Goal: Transaction & Acquisition: Book appointment/travel/reservation

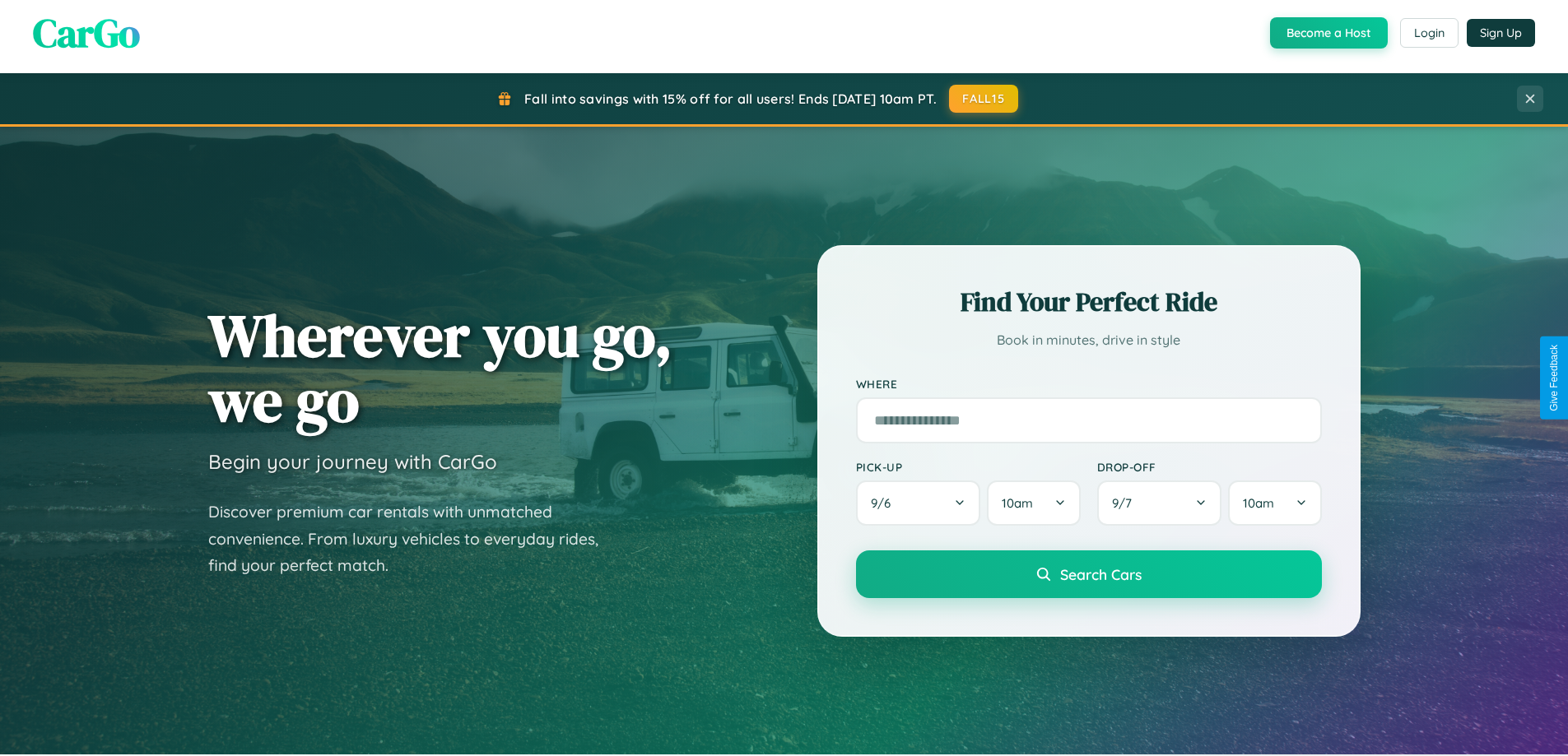
scroll to position [710, 0]
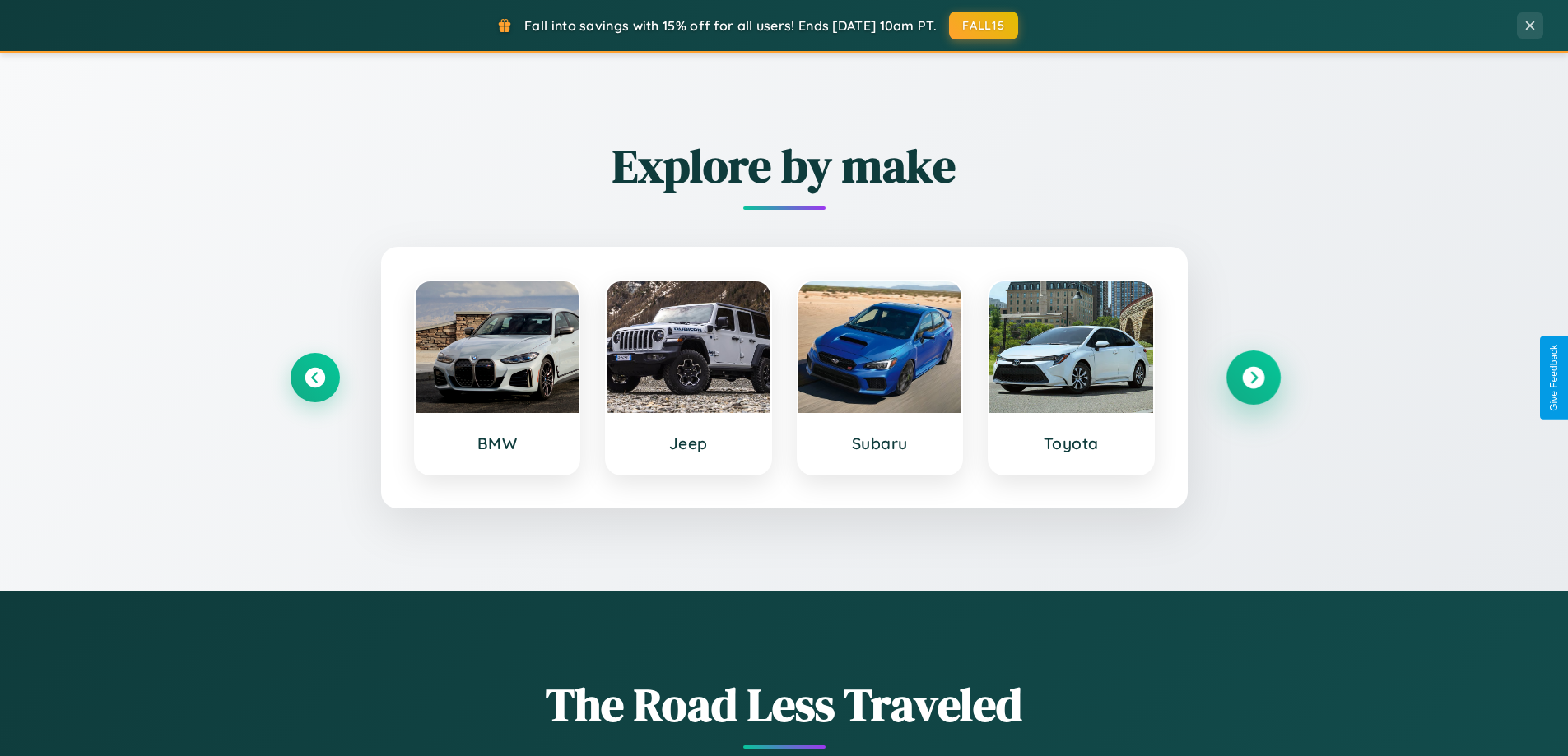
click at [1252, 378] on icon at bounding box center [1253, 378] width 23 height 23
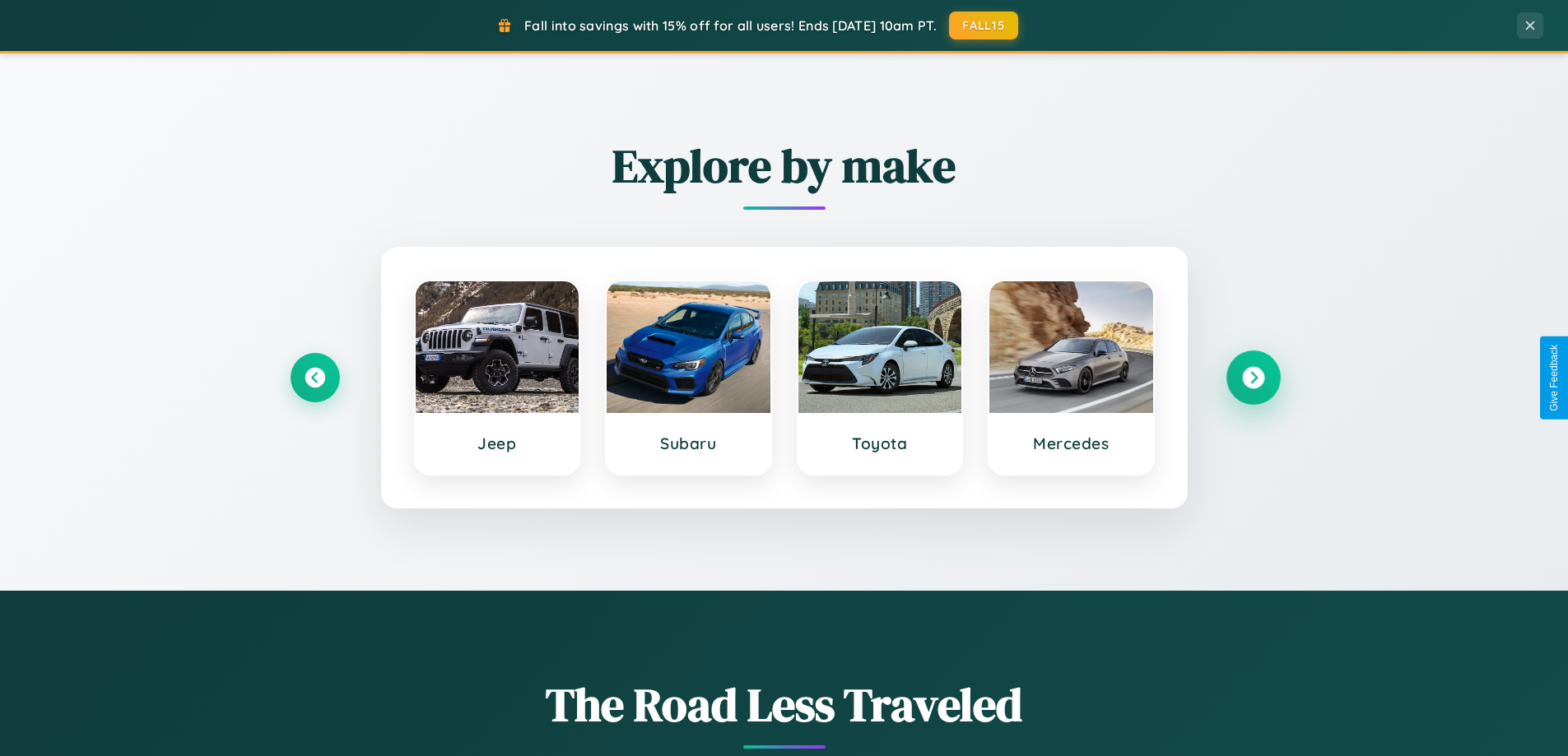
click at [1252, 378] on icon at bounding box center [1253, 378] width 23 height 23
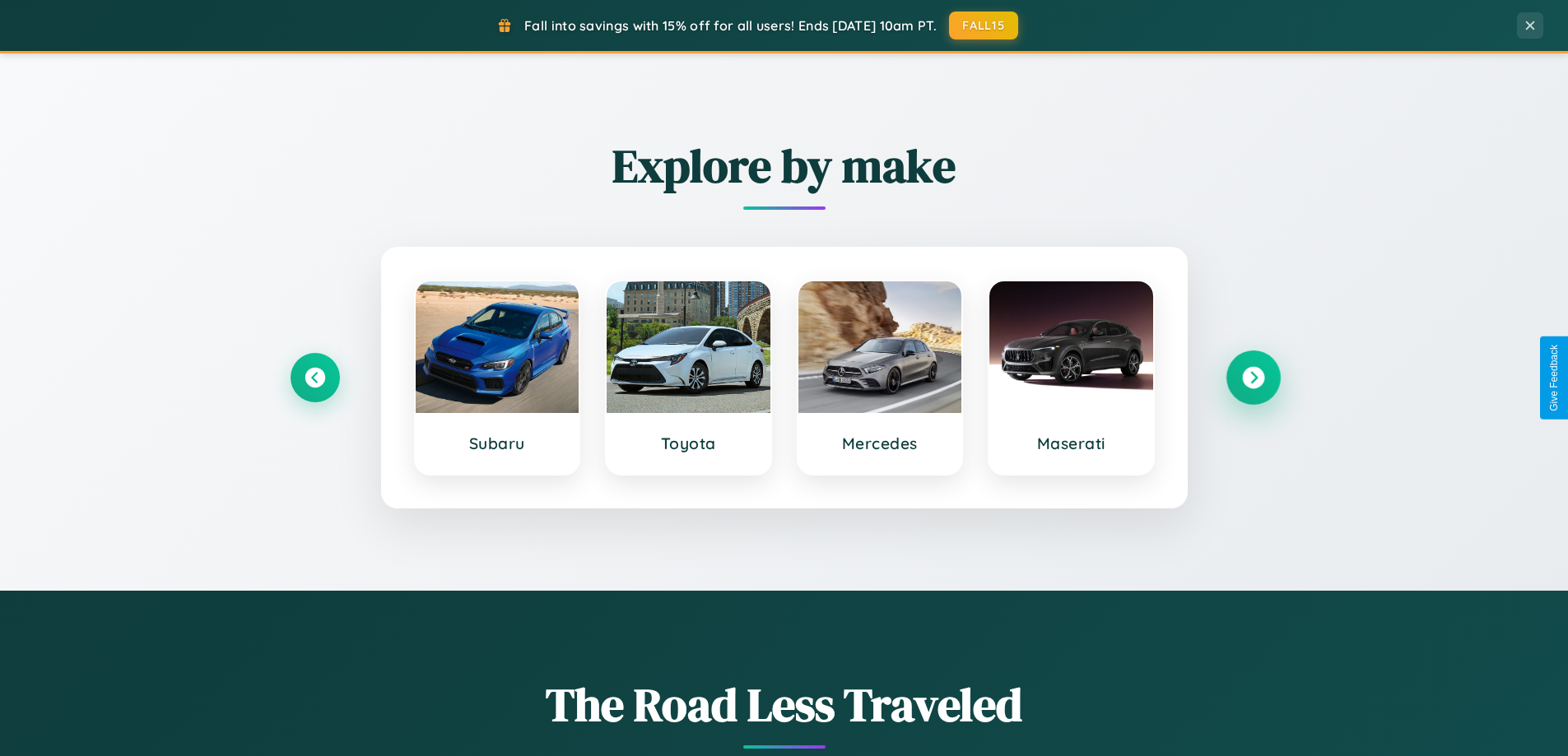
click at [1252, 378] on icon at bounding box center [1253, 378] width 23 height 23
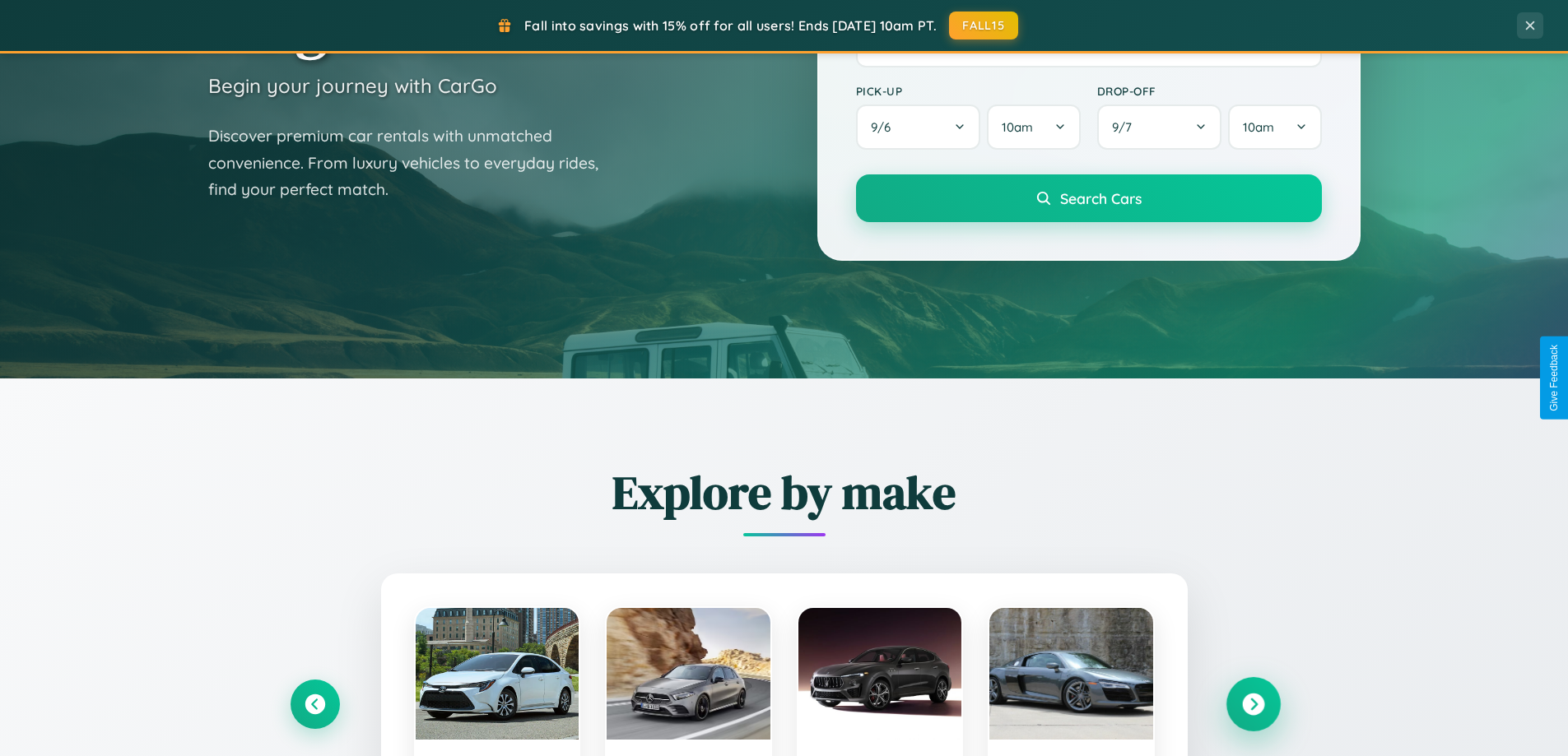
scroll to position [0, 0]
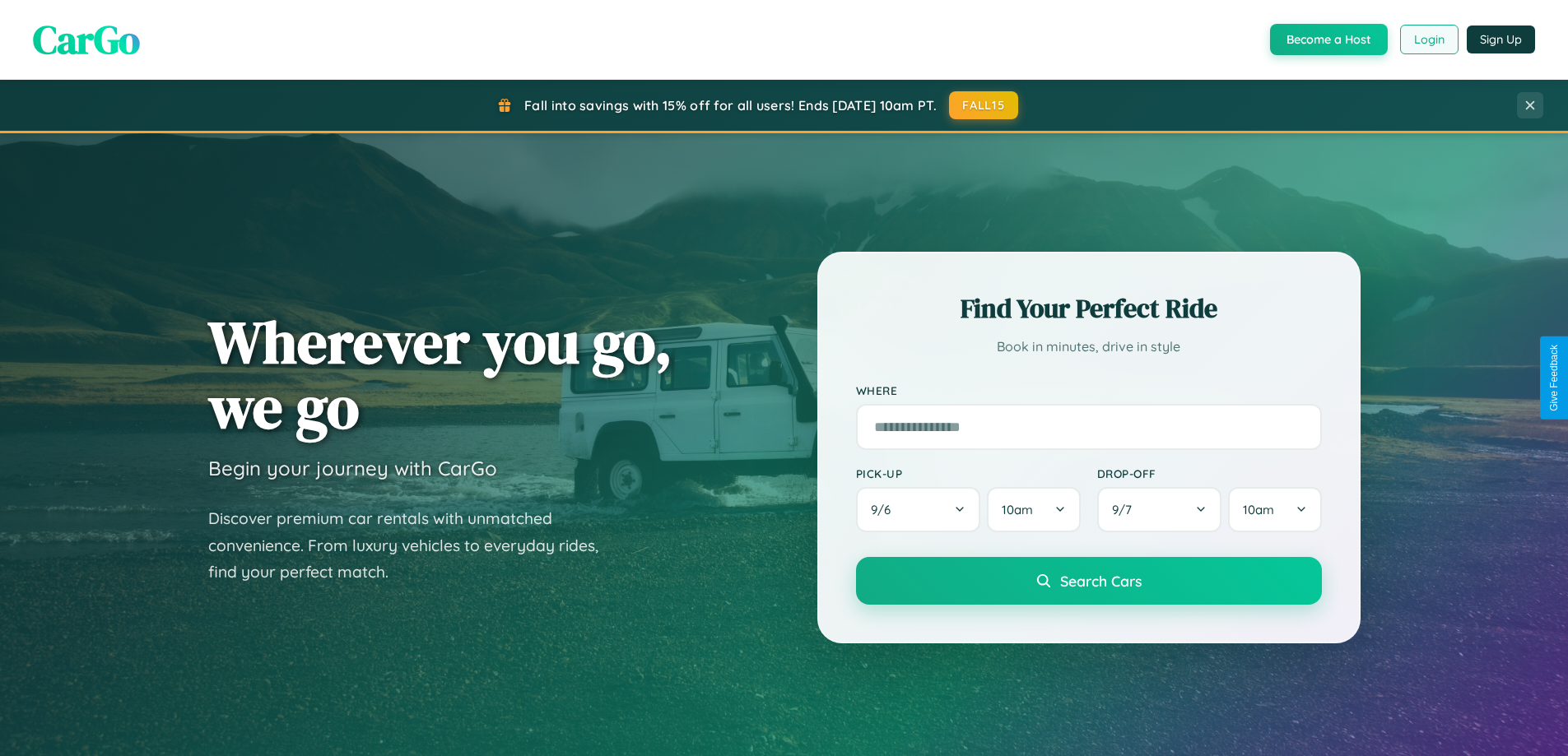
click at [1428, 39] on button "Login" at bounding box center [1428, 39] width 58 height 30
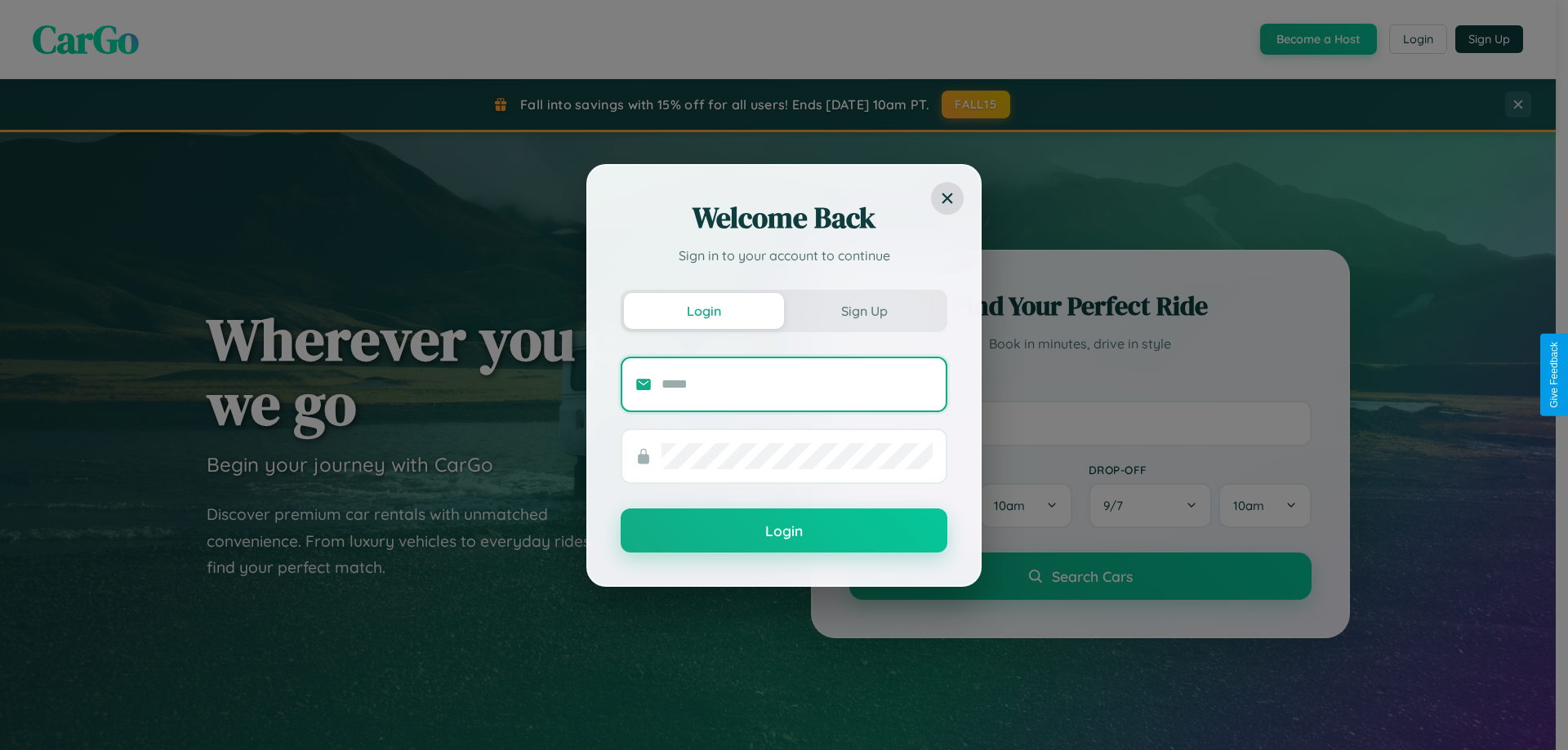
click at [797, 384] on input "text" at bounding box center [797, 384] width 272 height 26
type input "**********"
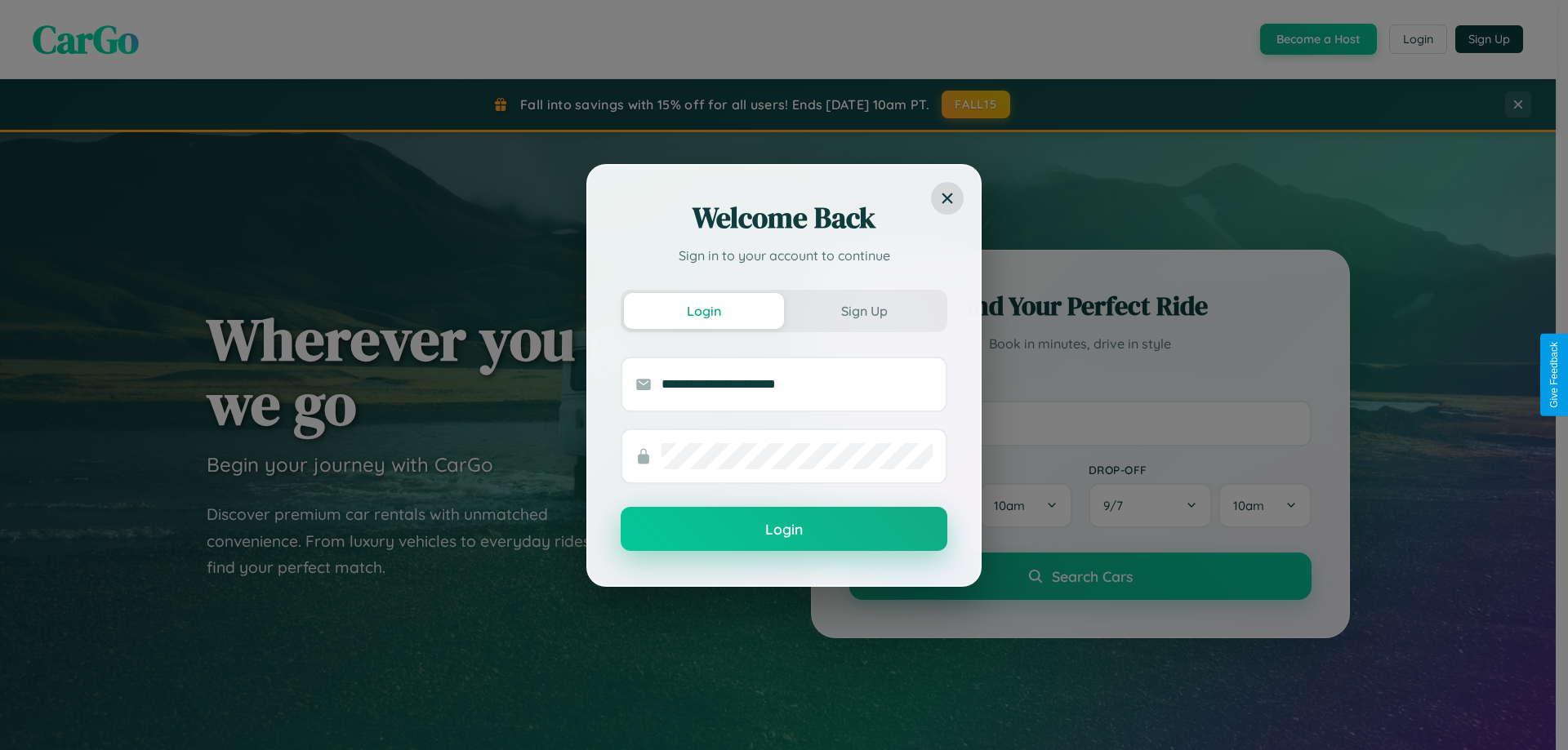
click at [784, 530] on button "Login" at bounding box center [784, 528] width 326 height 44
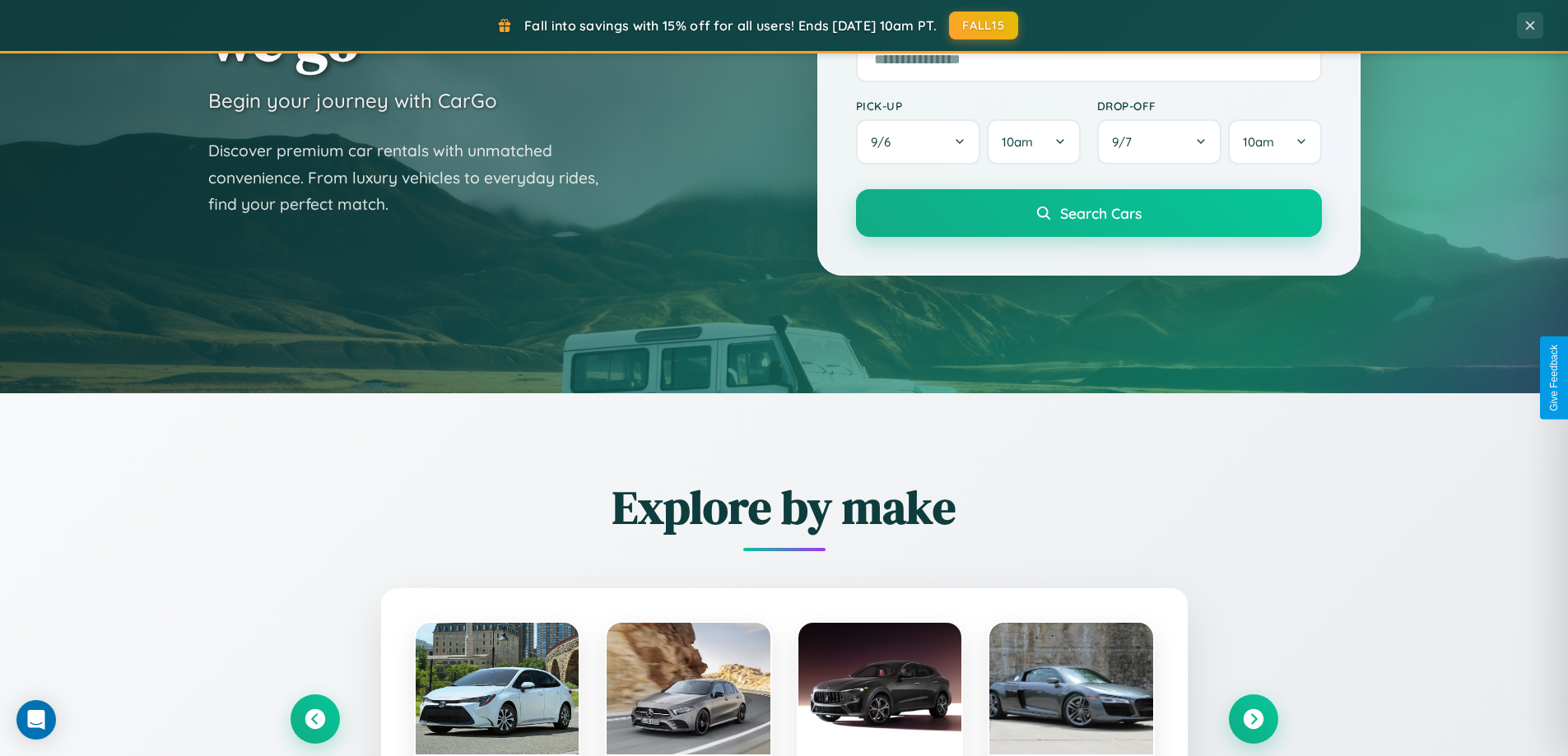
scroll to position [710, 0]
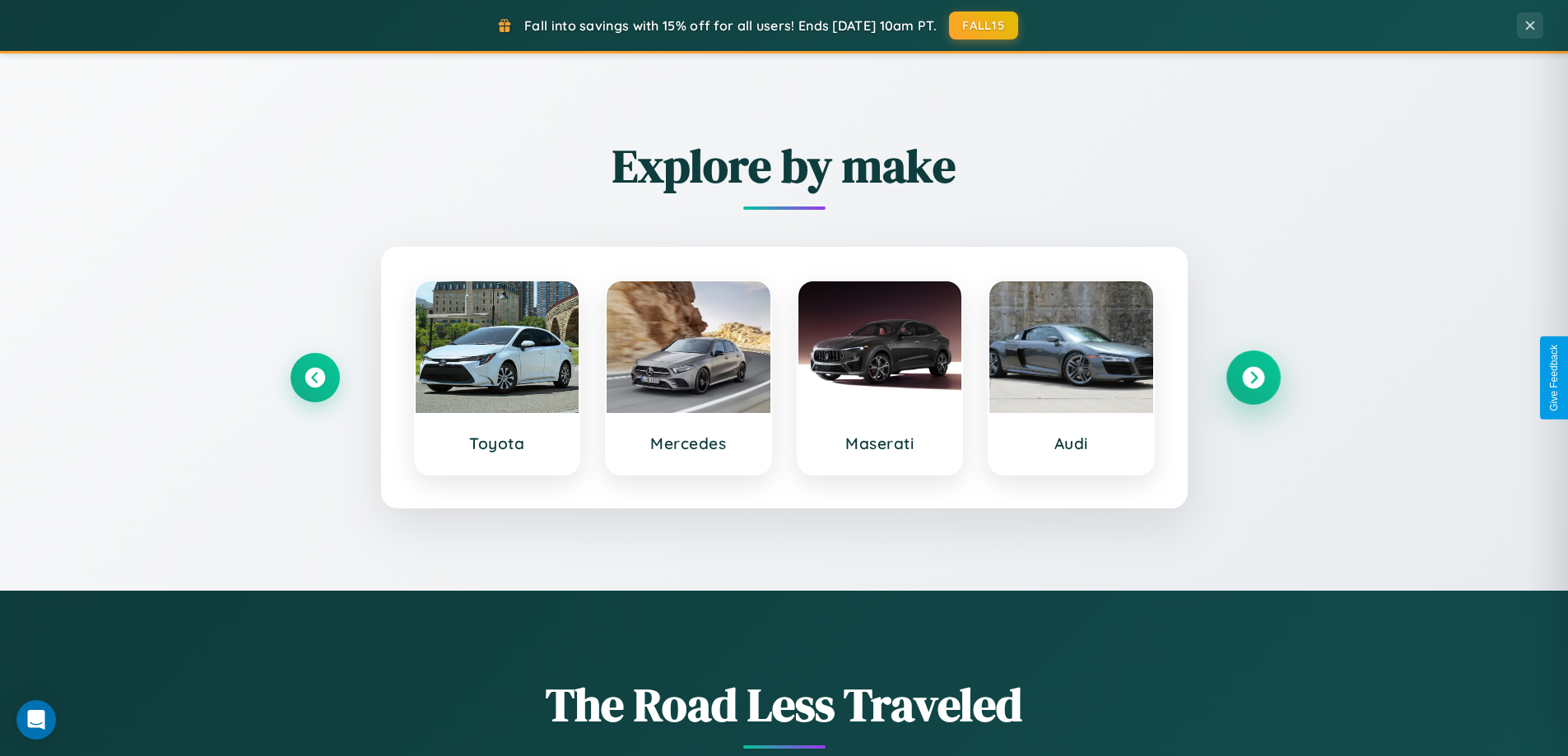
click at [1252, 378] on icon at bounding box center [1253, 378] width 23 height 23
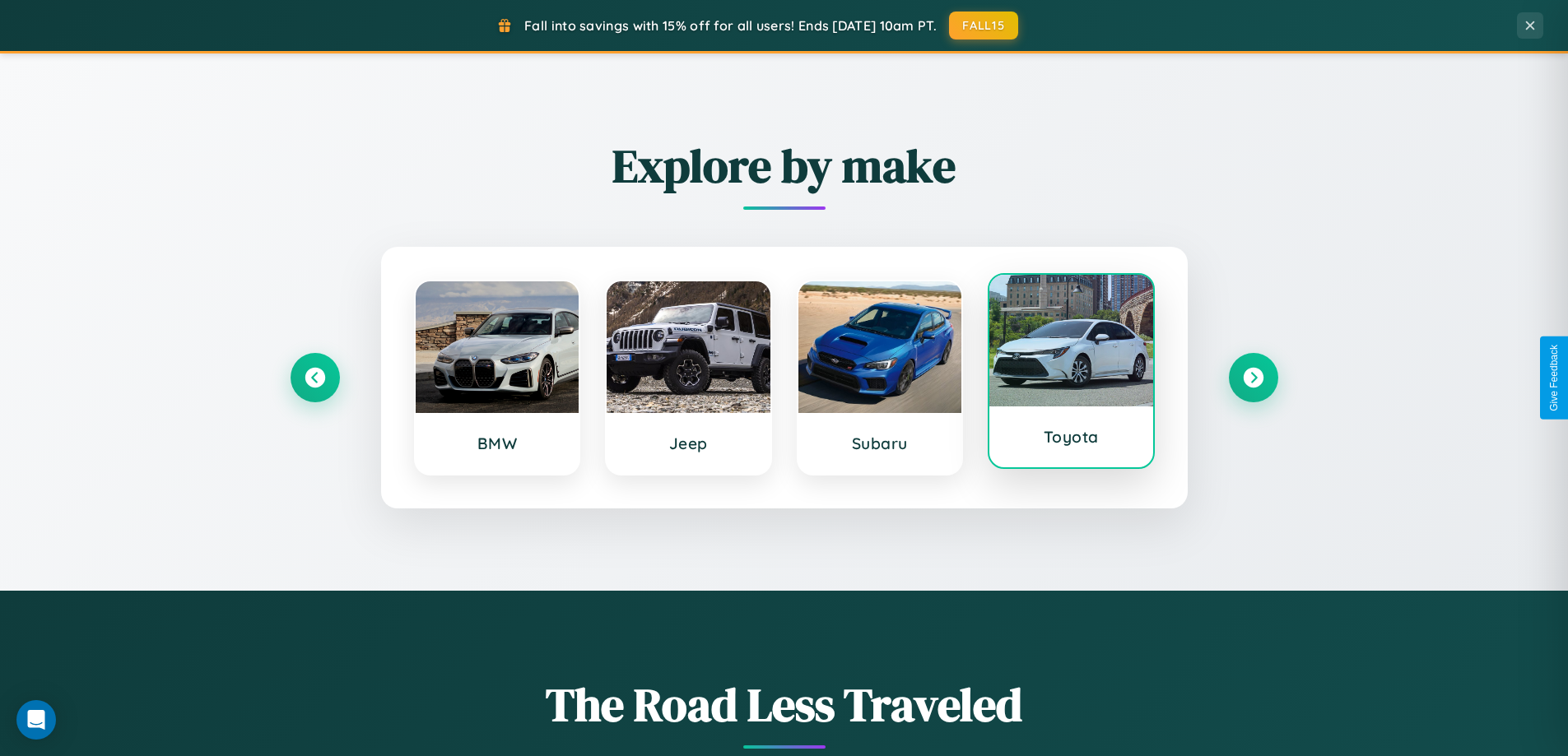
click at [1071, 374] on div at bounding box center [1071, 341] width 163 height 132
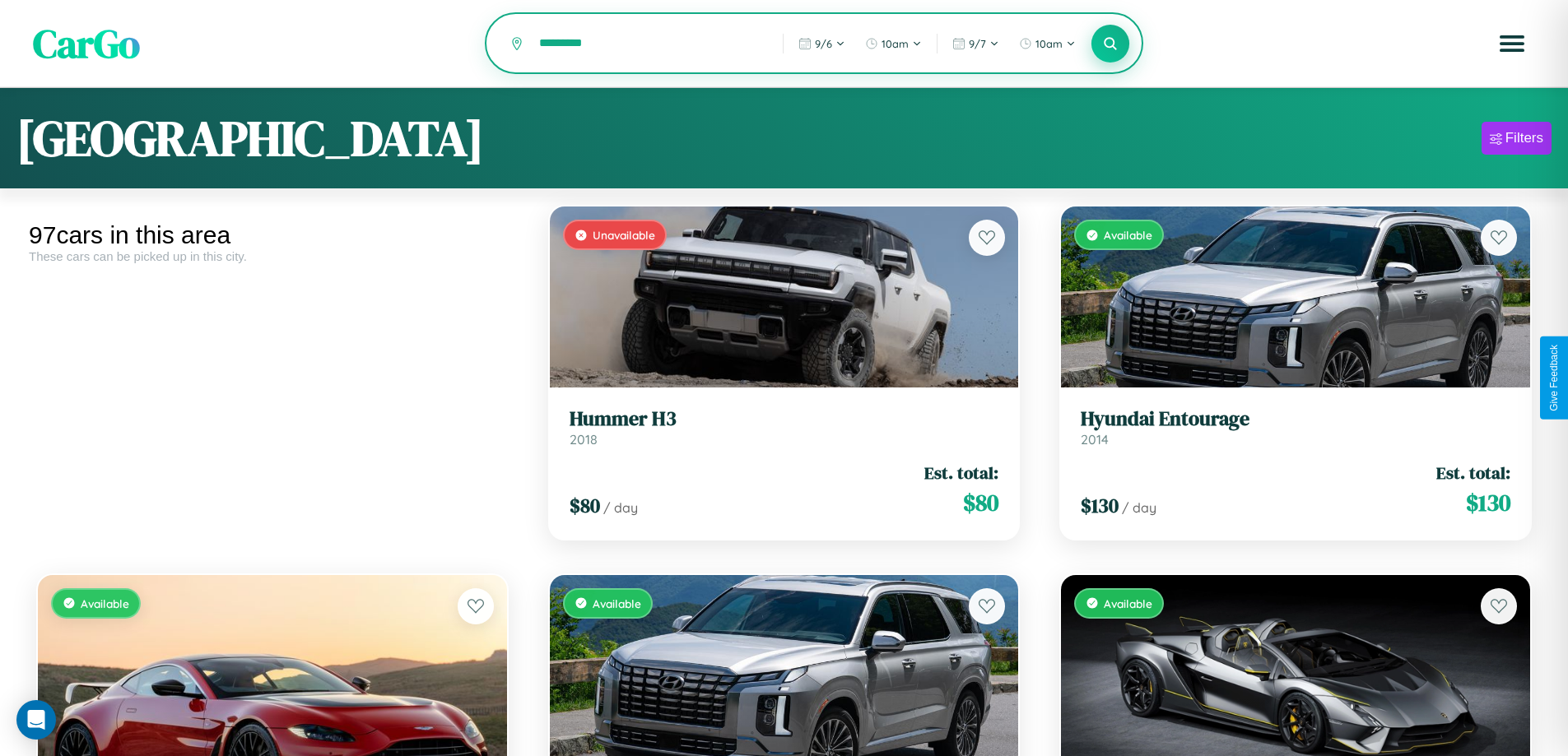
type input "*********"
click at [1110, 44] on icon at bounding box center [1110, 43] width 16 height 16
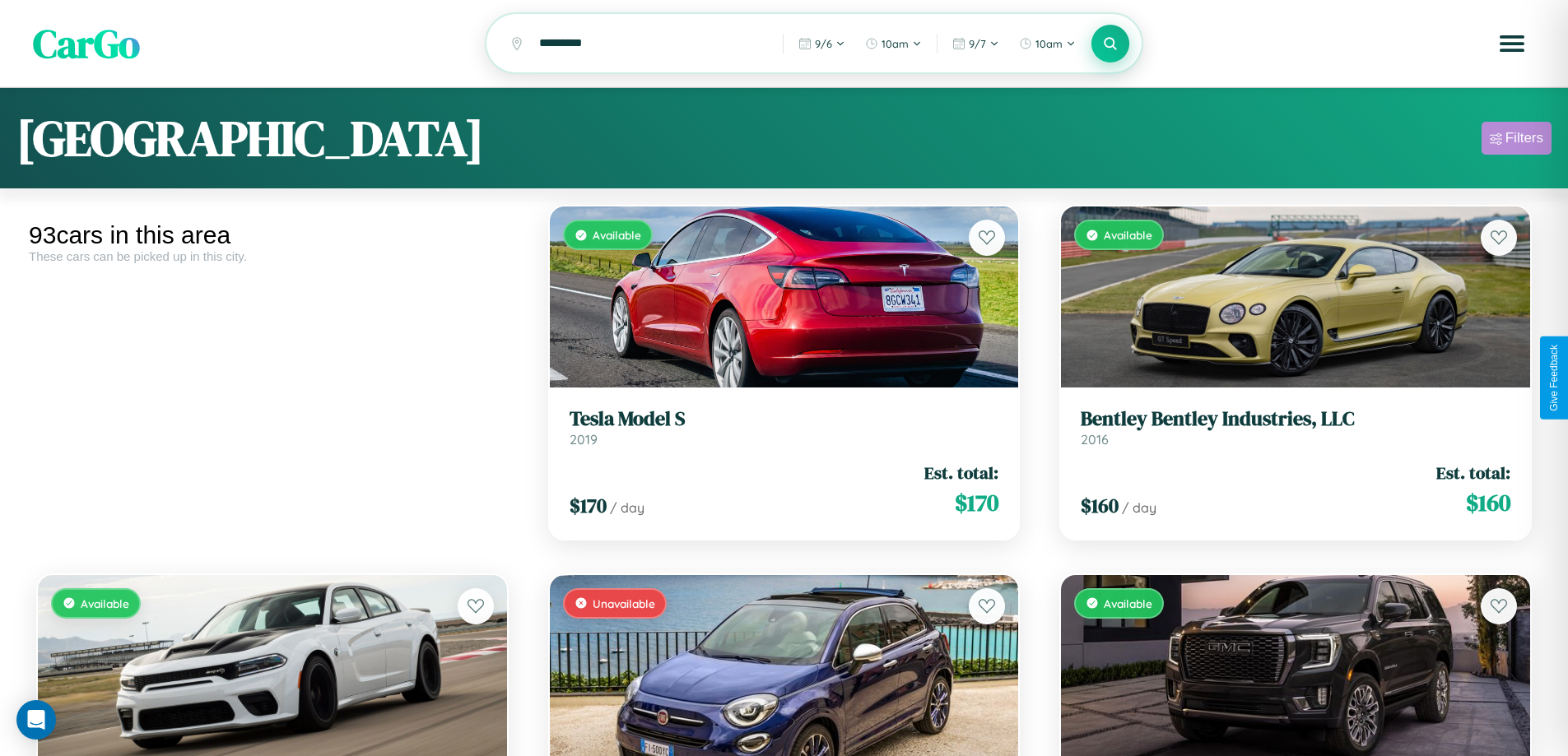
click at [1516, 141] on div "Filters" at bounding box center [1524, 138] width 37 height 17
